Goal: Task Accomplishment & Management: Manage account settings

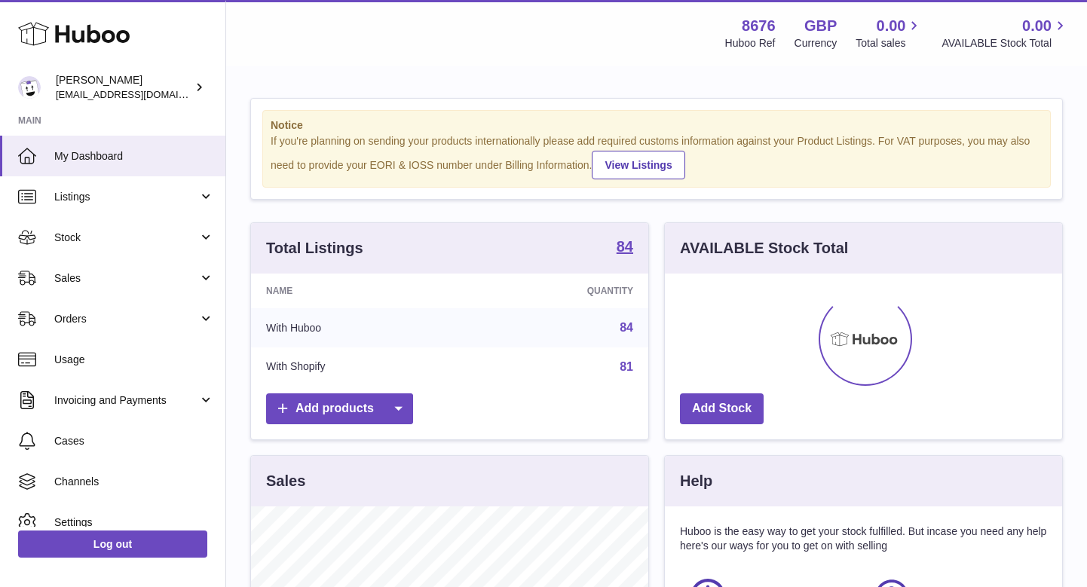
scroll to position [235, 397]
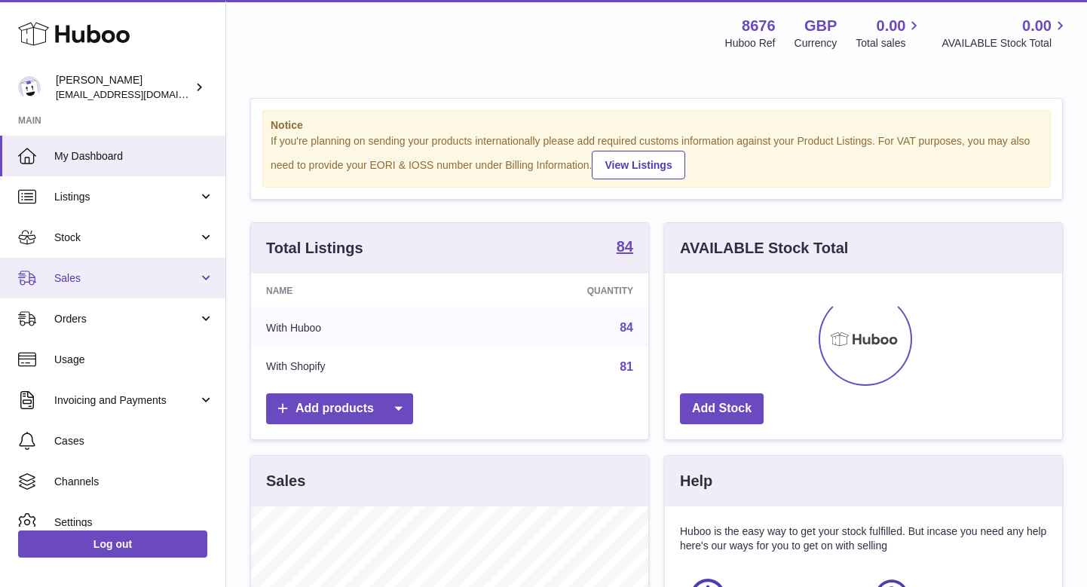
click at [102, 261] on link "Sales" at bounding box center [112, 278] width 225 height 41
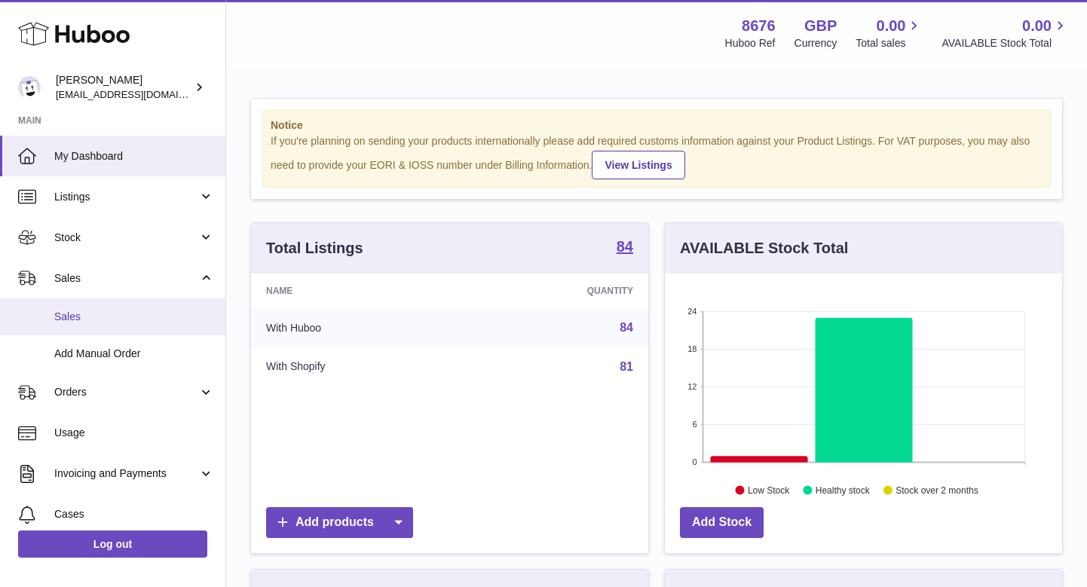
click at [93, 304] on link "Sales" at bounding box center [112, 316] width 225 height 37
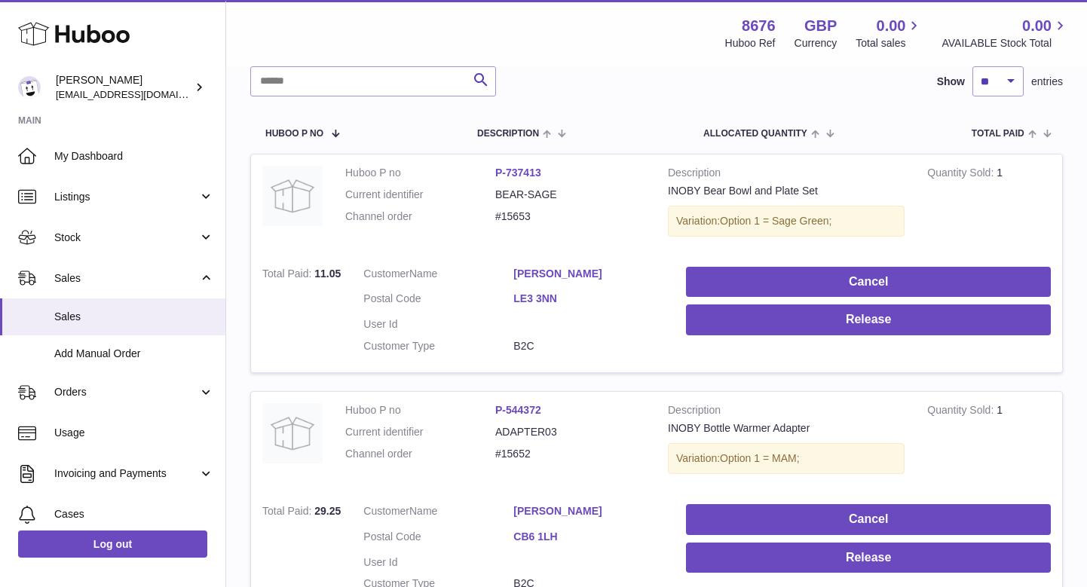
scroll to position [209, 0]
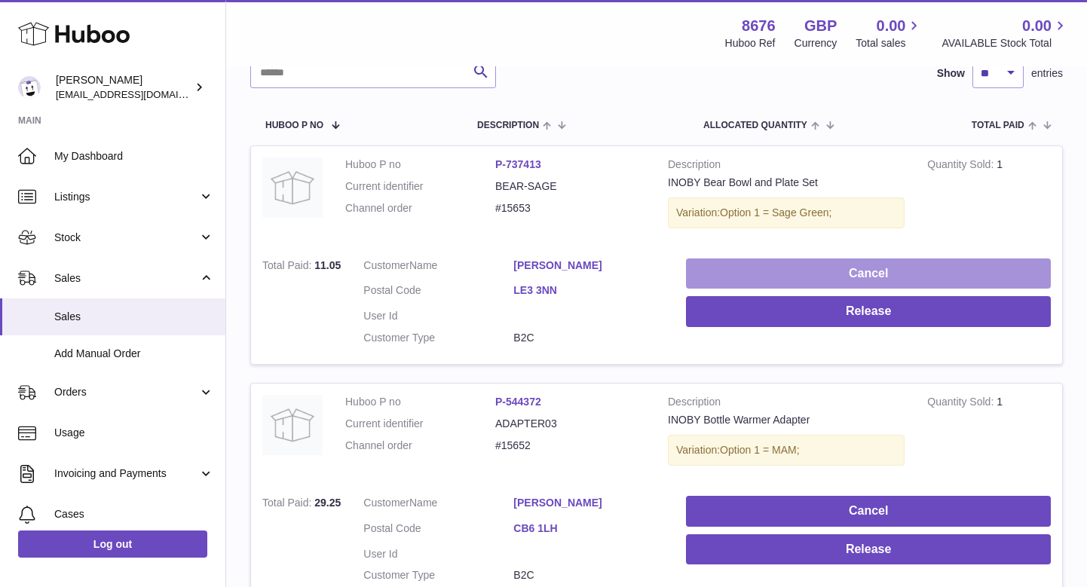
click at [788, 258] on button "Cancel" at bounding box center [868, 273] width 365 height 31
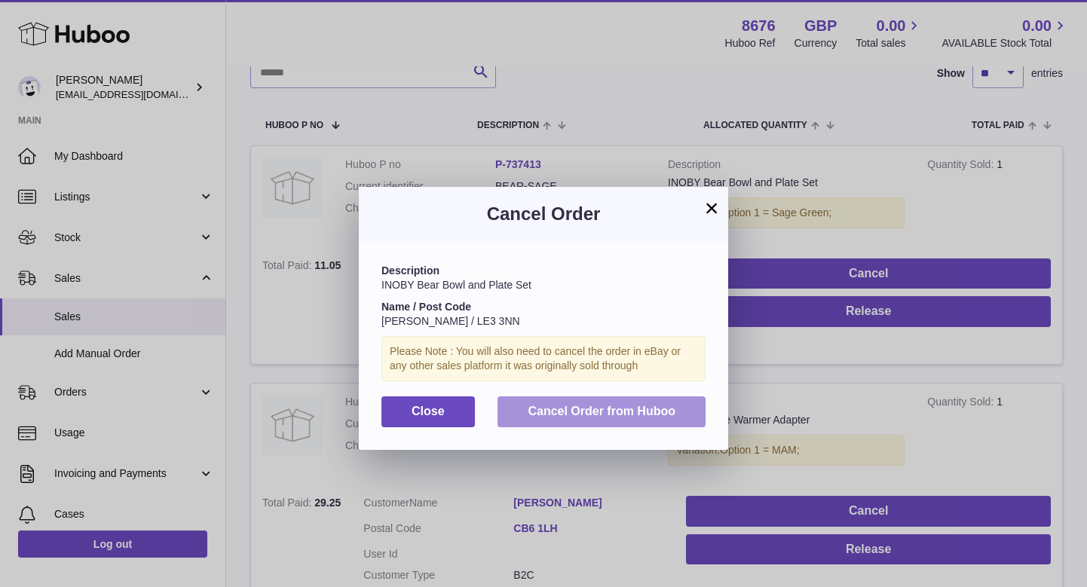
click at [589, 396] on button "Cancel Order from Huboo" at bounding box center [601, 411] width 208 height 31
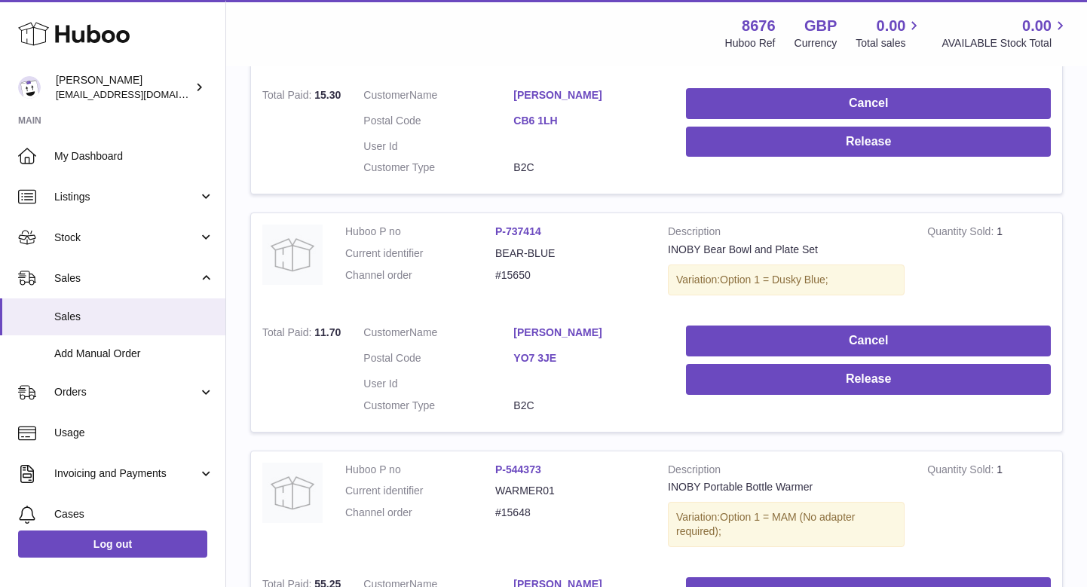
scroll to position [624, 0]
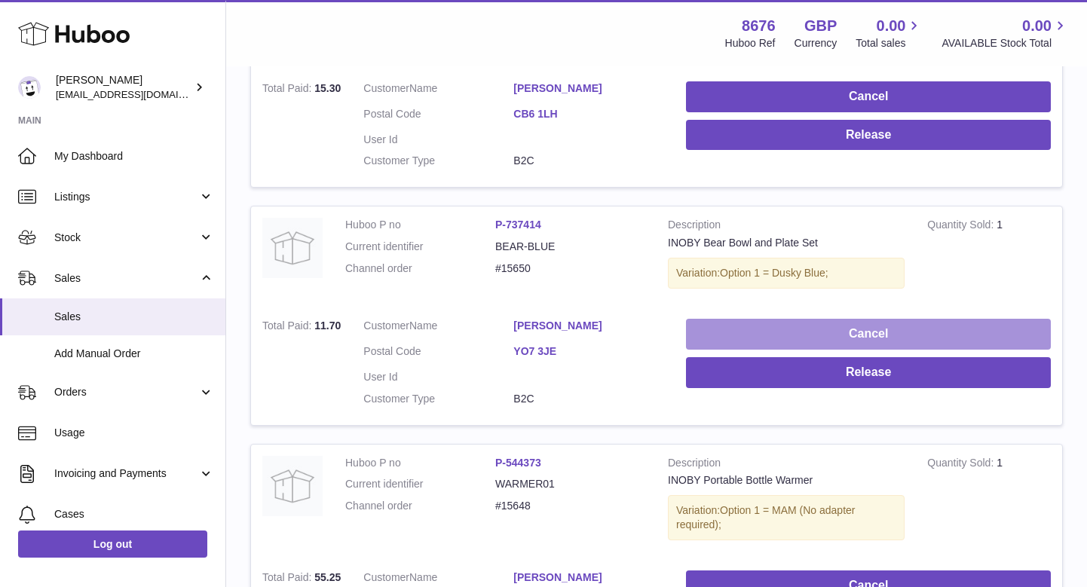
click at [724, 319] on button "Cancel" at bounding box center [868, 334] width 365 height 31
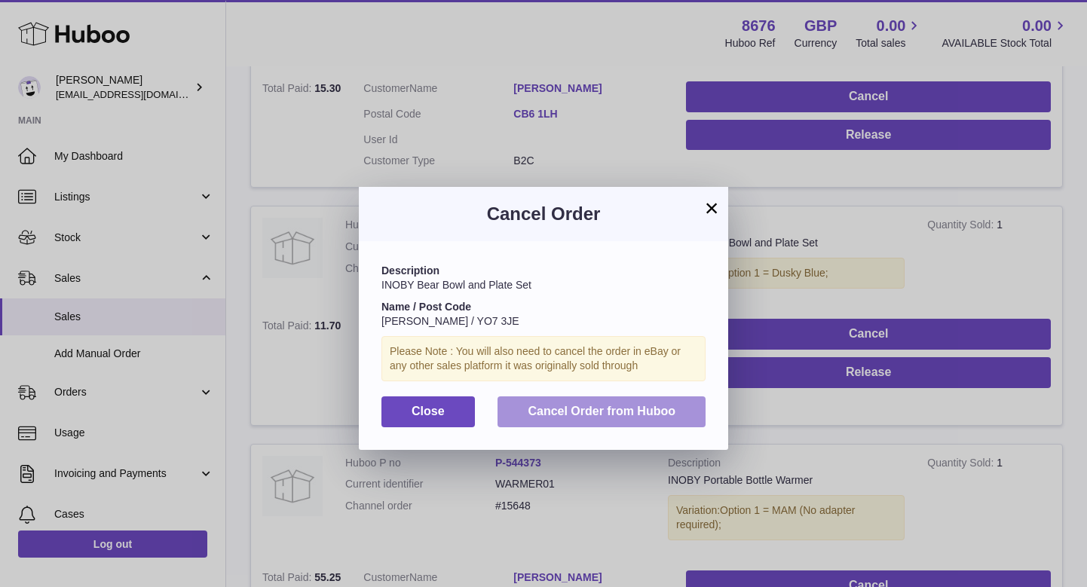
click at [632, 396] on button "Cancel Order from Huboo" at bounding box center [601, 411] width 208 height 31
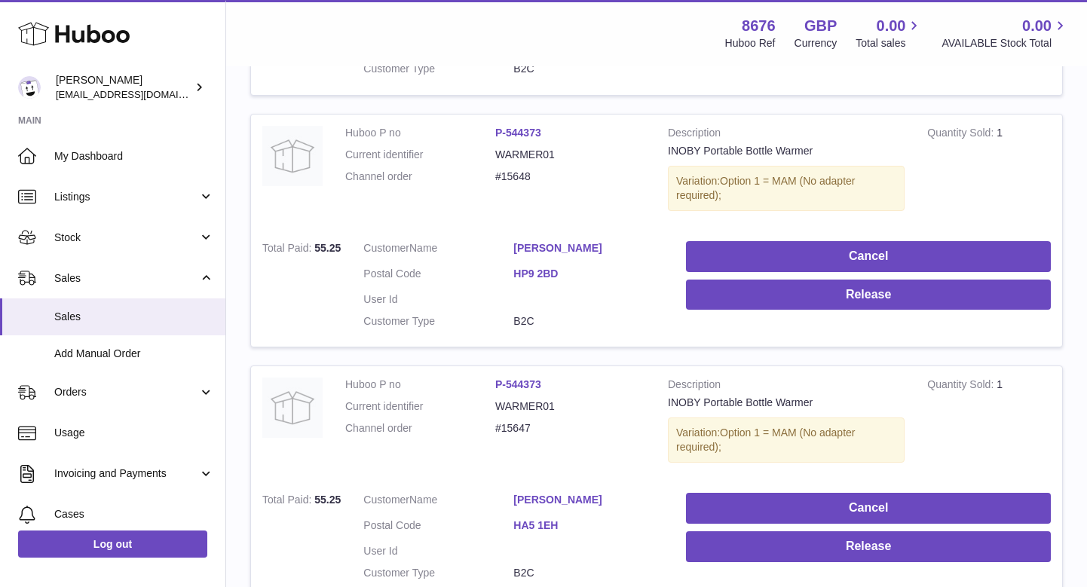
scroll to position [685, 0]
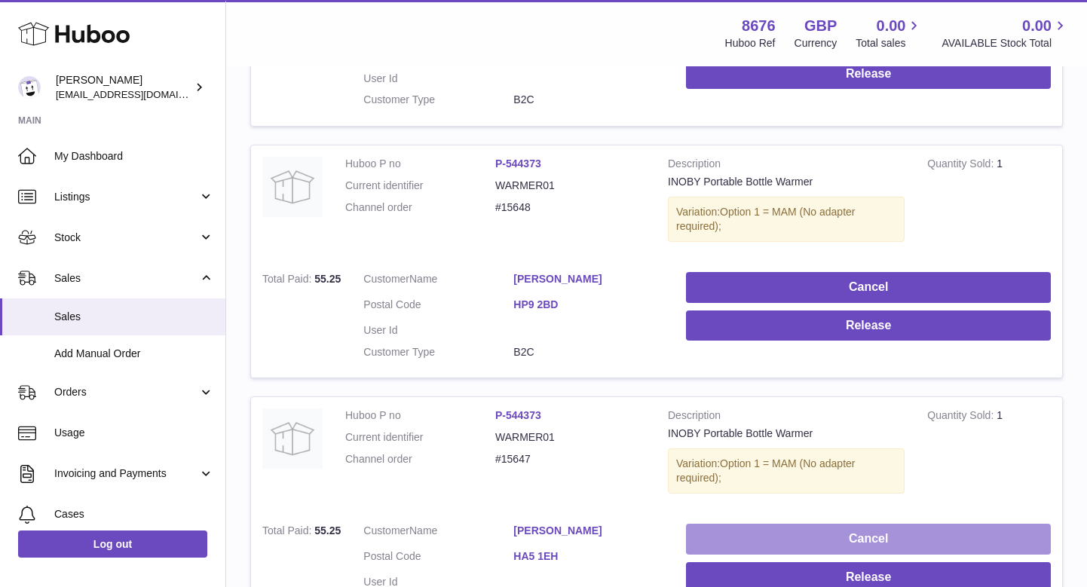
click at [797, 524] on button "Cancel" at bounding box center [868, 539] width 365 height 31
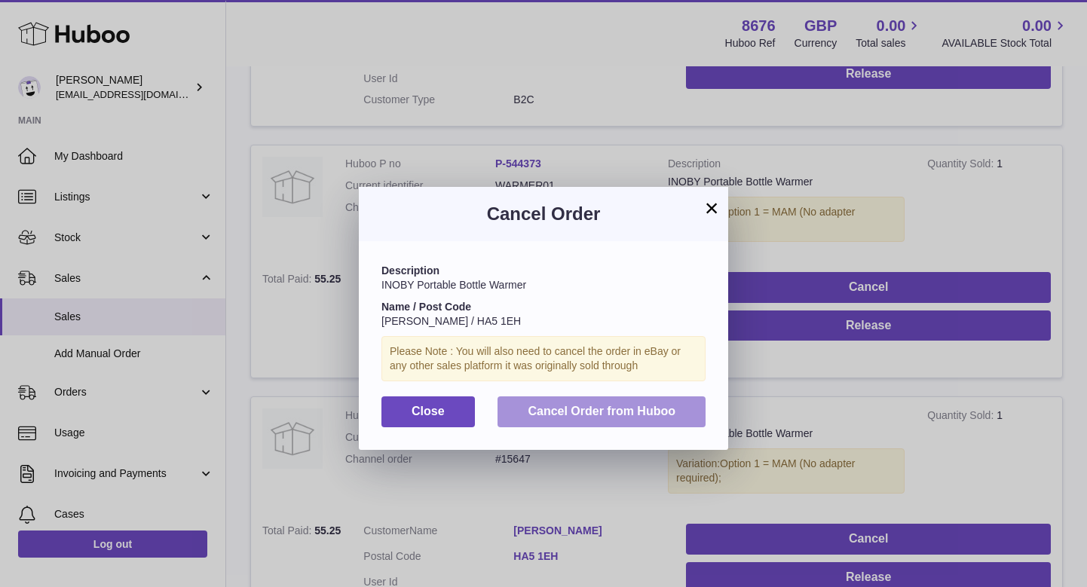
click at [610, 421] on button "Cancel Order from Huboo" at bounding box center [601, 411] width 208 height 31
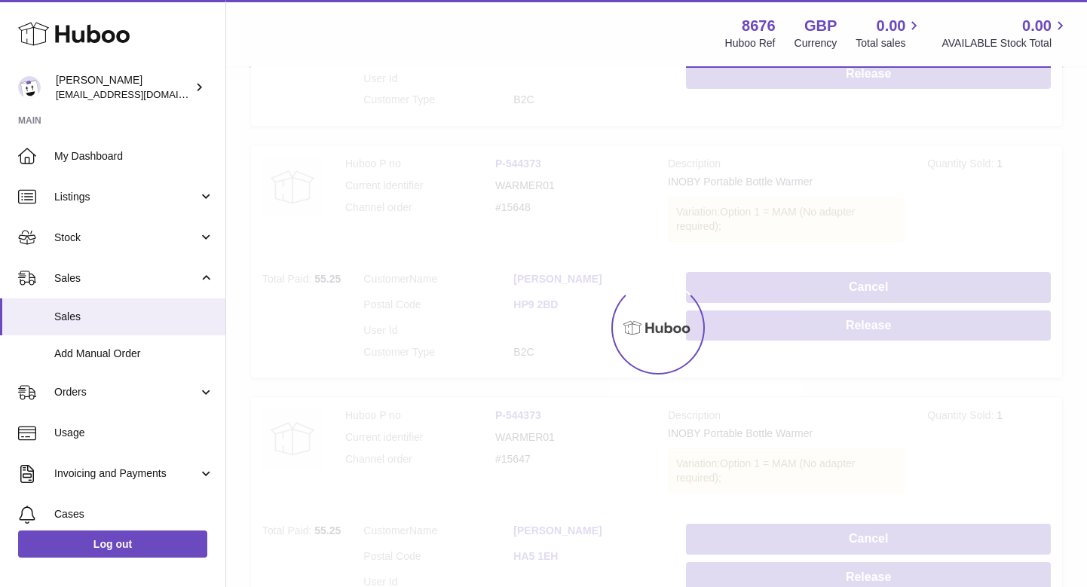
scroll to position [595, 0]
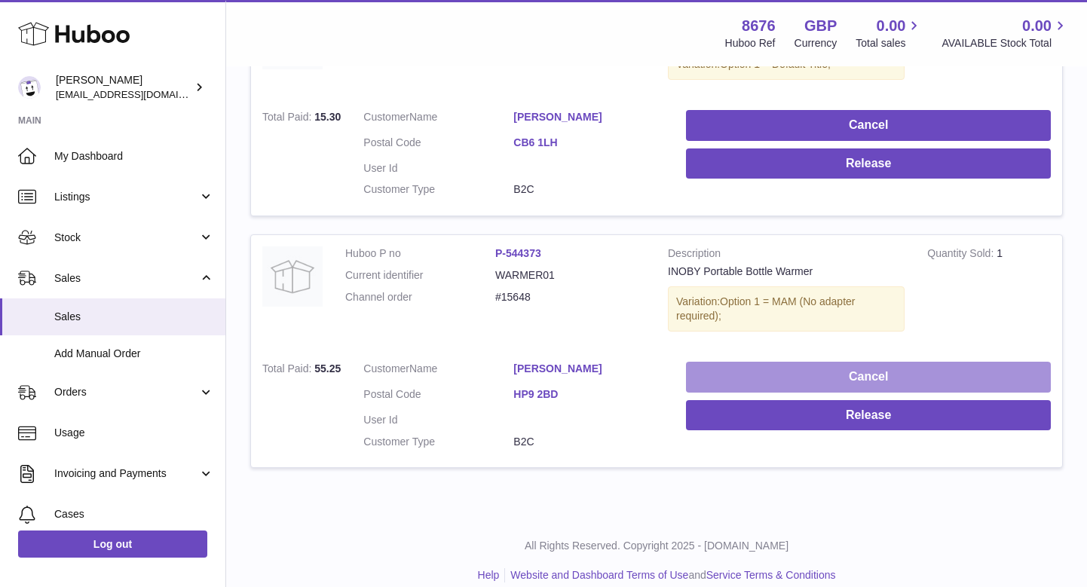
click at [804, 365] on button "Cancel" at bounding box center [868, 377] width 365 height 31
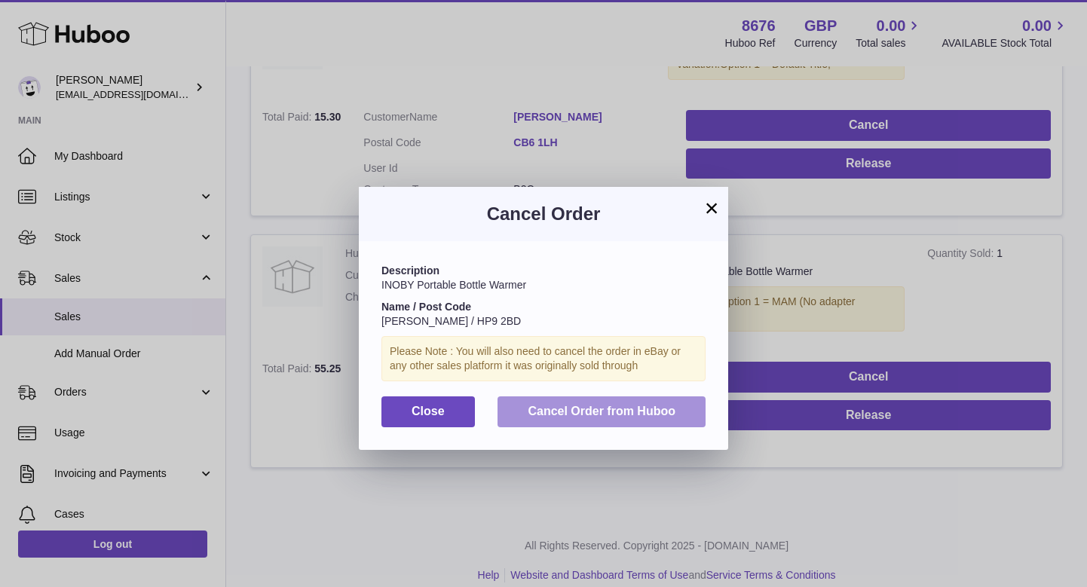
click at [647, 405] on span "Cancel Order from Huboo" at bounding box center [602, 411] width 148 height 13
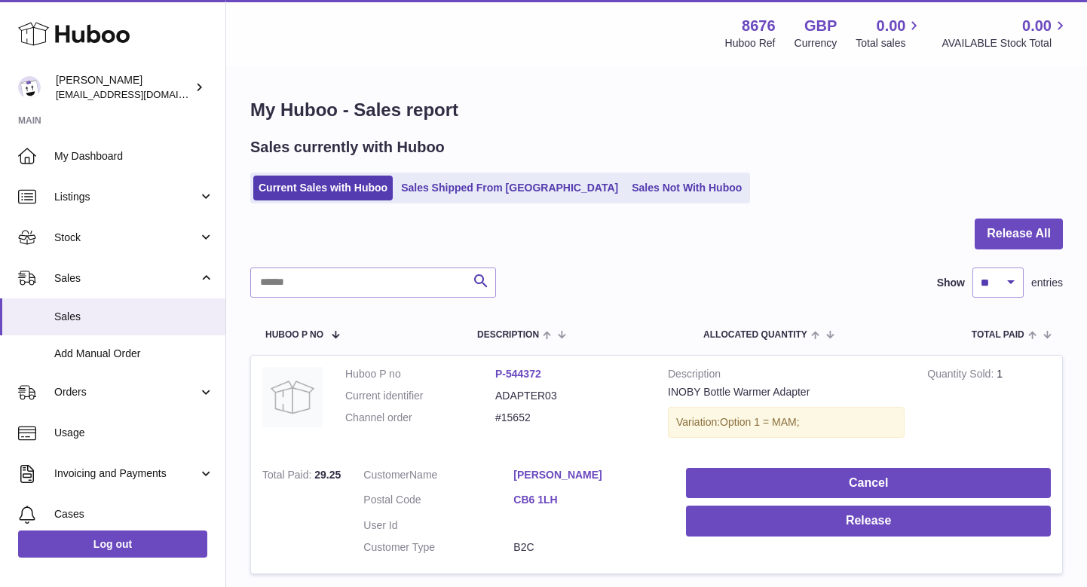
scroll to position [0, 0]
